Goal: Understand process/instructions: Learn how to perform a task or action

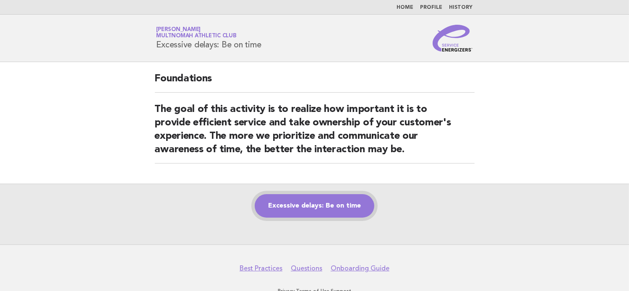
click at [318, 205] on link "Excessive delays: Be on time" at bounding box center [315, 206] width 120 height 24
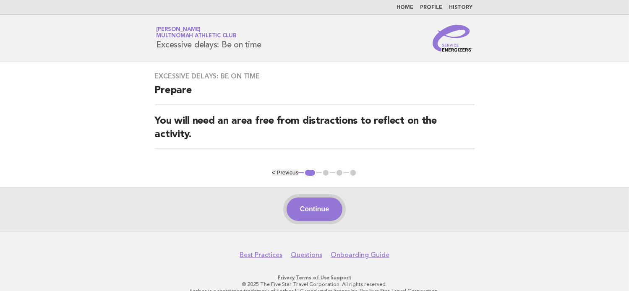
click at [320, 213] on button "Continue" at bounding box center [315, 210] width 56 height 24
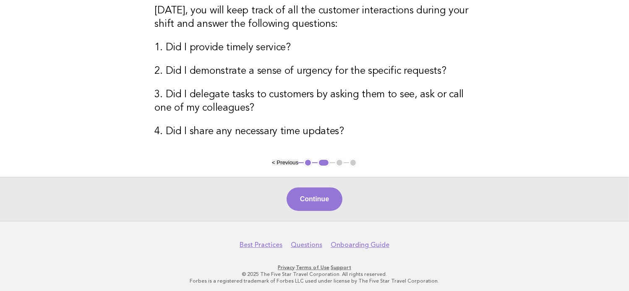
scroll to position [157, 0]
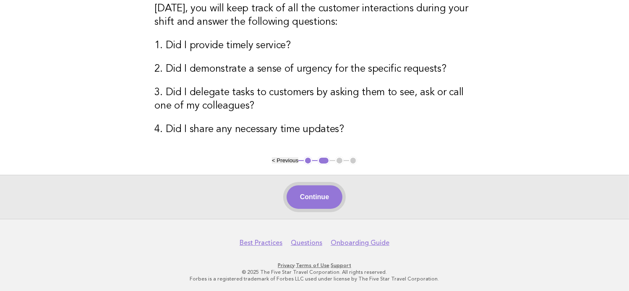
click at [311, 193] on button "Continue" at bounding box center [315, 198] width 56 height 24
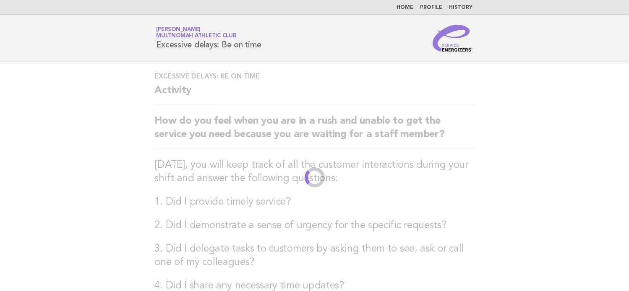
scroll to position [0, 0]
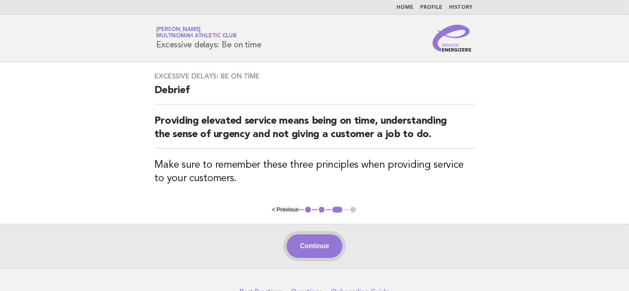
click at [325, 246] on button "Continue" at bounding box center [315, 247] width 56 height 24
